Goal: Task Accomplishment & Management: Manage account settings

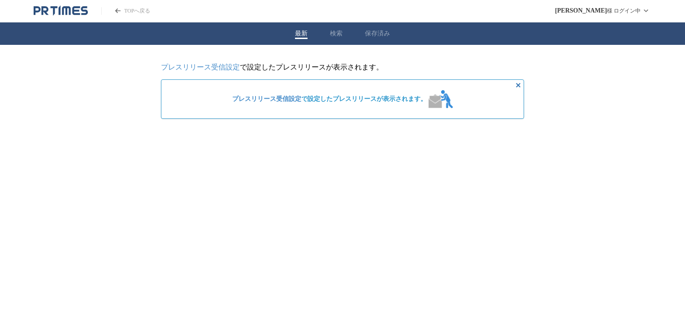
click at [229, 69] on link "プレスリリース受信設定" at bounding box center [200, 67] width 79 height 8
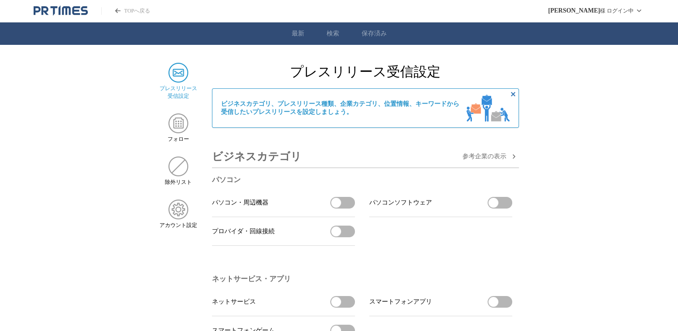
click at [175, 75] on img at bounding box center [179, 73] width 20 height 20
click at [176, 211] on img at bounding box center [179, 209] width 20 height 20
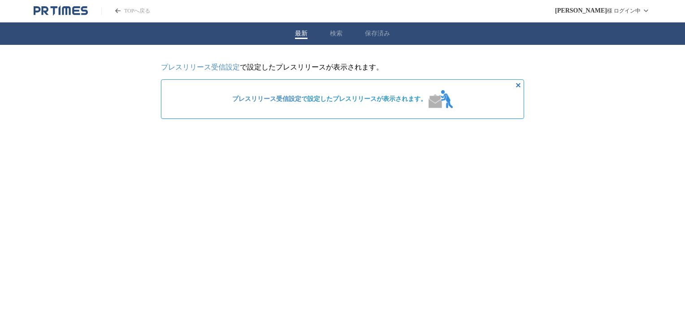
click at [229, 64] on link "プレスリリース受信設定" at bounding box center [200, 67] width 79 height 8
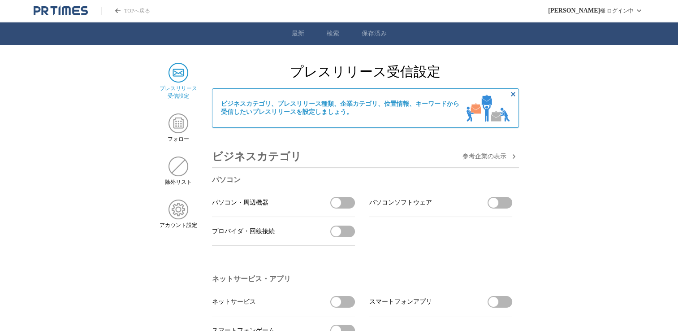
click at [186, 76] on img at bounding box center [179, 73] width 20 height 20
click at [175, 216] on img at bounding box center [179, 209] width 20 height 20
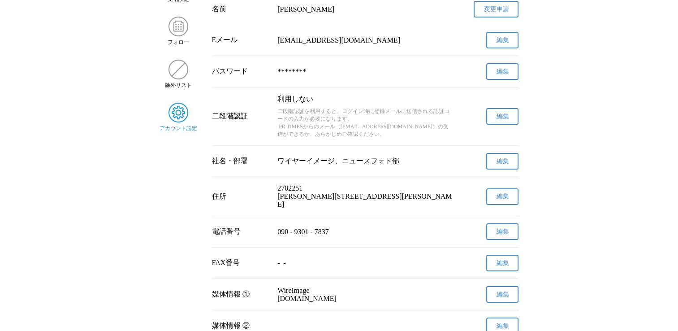
scroll to position [52, 0]
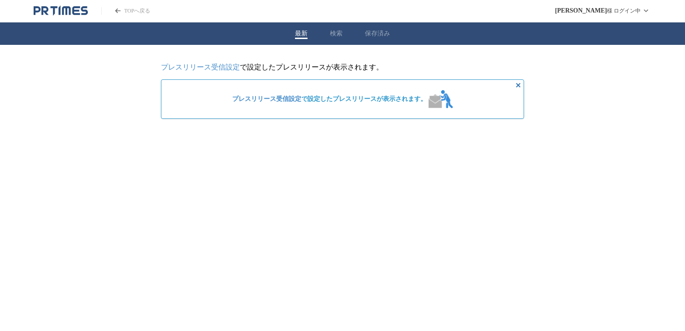
click at [204, 69] on link "プレスリリース受信設定" at bounding box center [200, 67] width 79 height 8
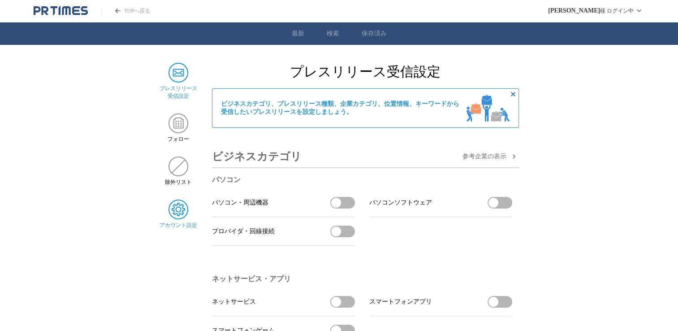
click at [180, 217] on img at bounding box center [179, 209] width 20 height 20
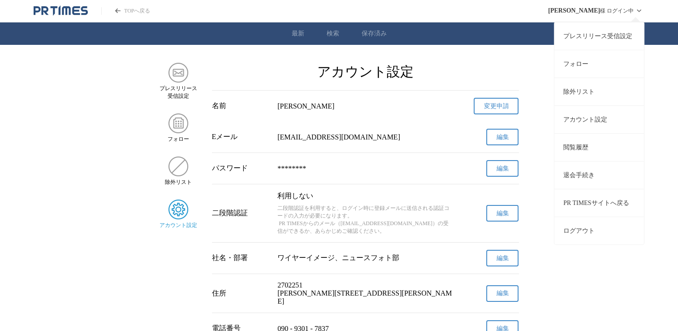
click at [607, 33] on link "プレスリリース受信設定" at bounding box center [599, 36] width 90 height 28
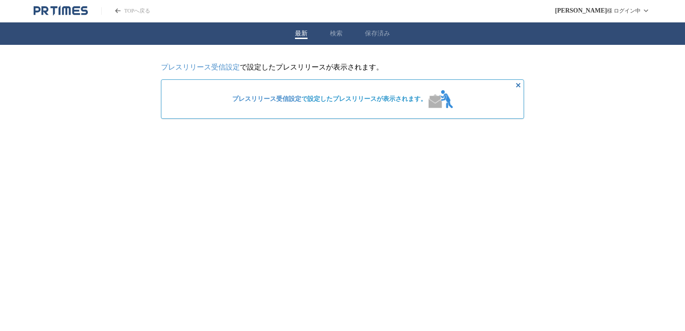
click at [174, 65] on link "プレスリリース受信設定" at bounding box center [200, 67] width 79 height 8
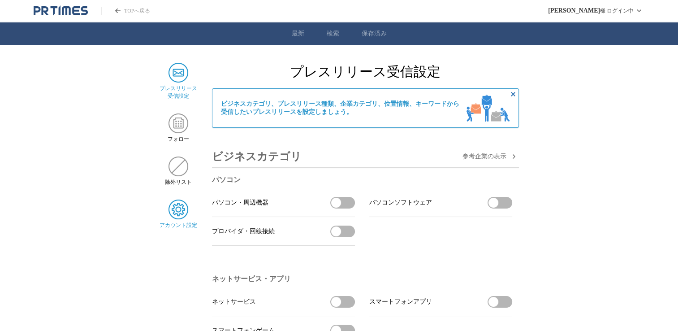
click at [182, 223] on div "アカウント設定" at bounding box center [179, 214] width 38 height 30
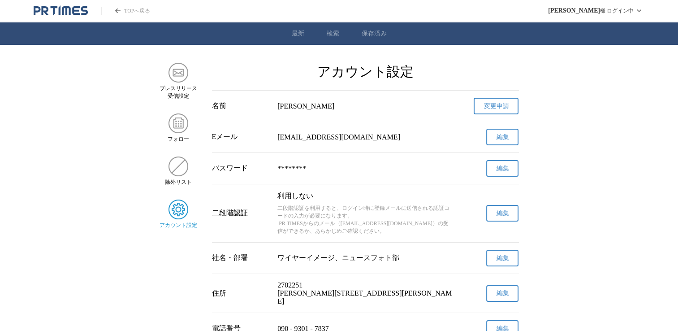
click at [494, 113] on link "変更申請" at bounding box center [496, 106] width 45 height 17
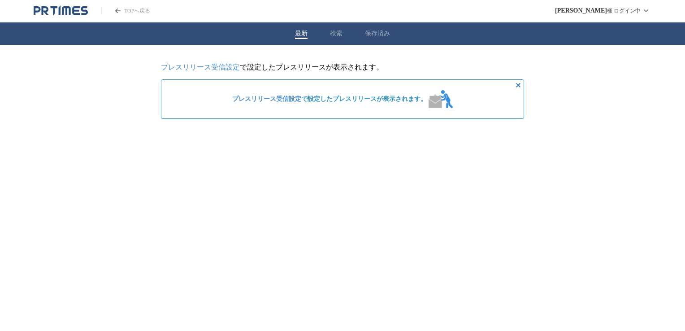
click at [219, 68] on link "プレスリリース受信設定" at bounding box center [200, 67] width 79 height 8
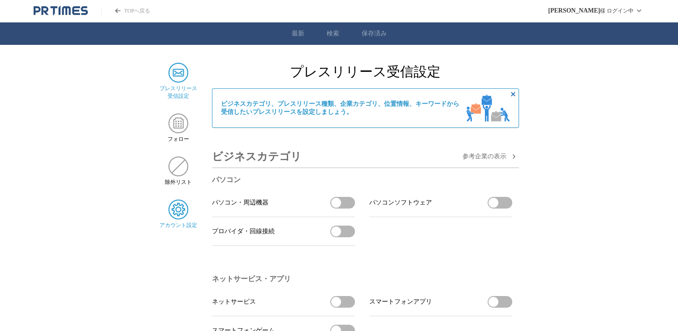
click at [185, 219] on img at bounding box center [179, 209] width 20 height 20
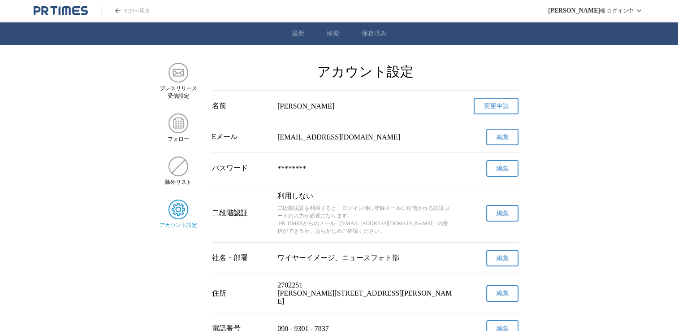
click at [507, 136] on span "編集" at bounding box center [502, 137] width 13 height 8
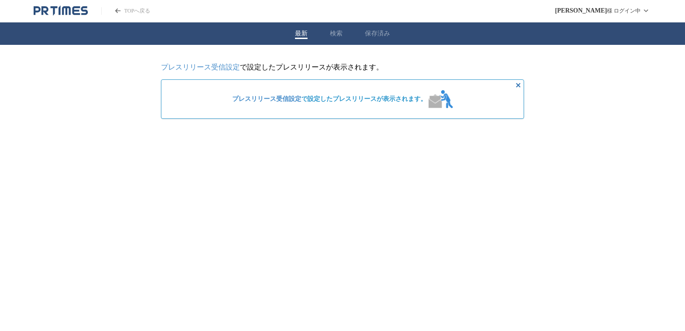
click at [178, 65] on link "プレスリリース受信設定" at bounding box center [200, 67] width 79 height 8
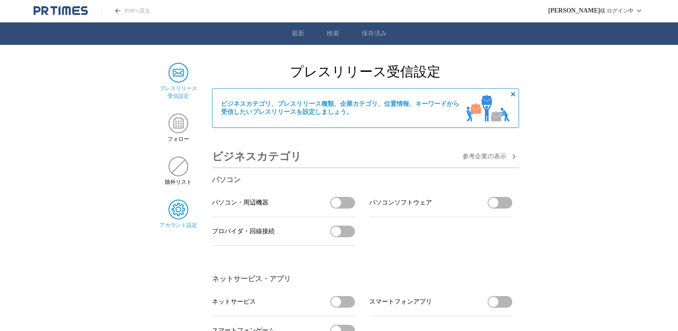
click at [183, 210] on img at bounding box center [179, 209] width 20 height 20
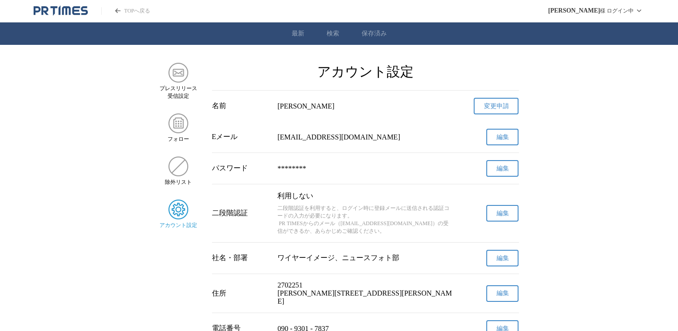
click at [503, 138] on span "編集" at bounding box center [502, 137] width 13 height 8
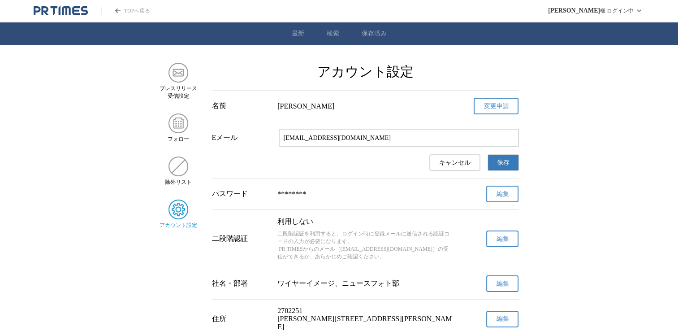
click at [404, 140] on input "[EMAIL_ADDRESS][DOMAIN_NAME]" at bounding box center [398, 138] width 231 height 10
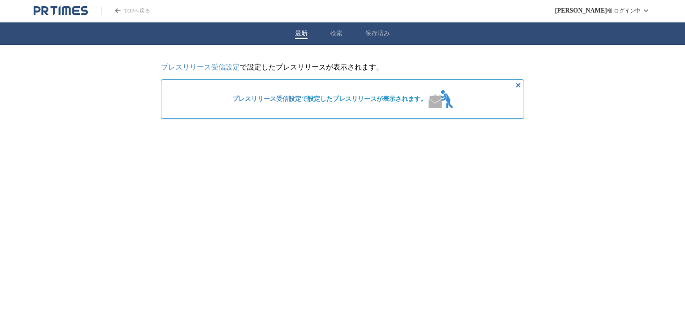
click at [205, 67] on link "プレスリリース受信設定" at bounding box center [200, 67] width 79 height 8
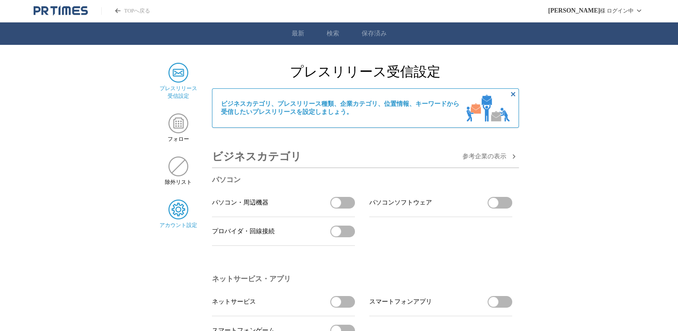
click at [182, 214] on img at bounding box center [179, 209] width 20 height 20
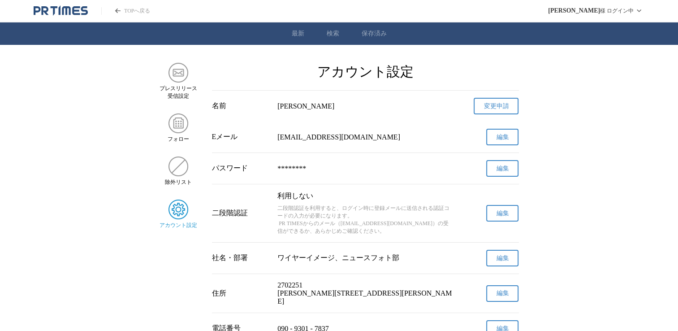
click at [502, 136] on span "編集" at bounding box center [502, 137] width 13 height 8
